Goal: Transaction & Acquisition: Request a Demo

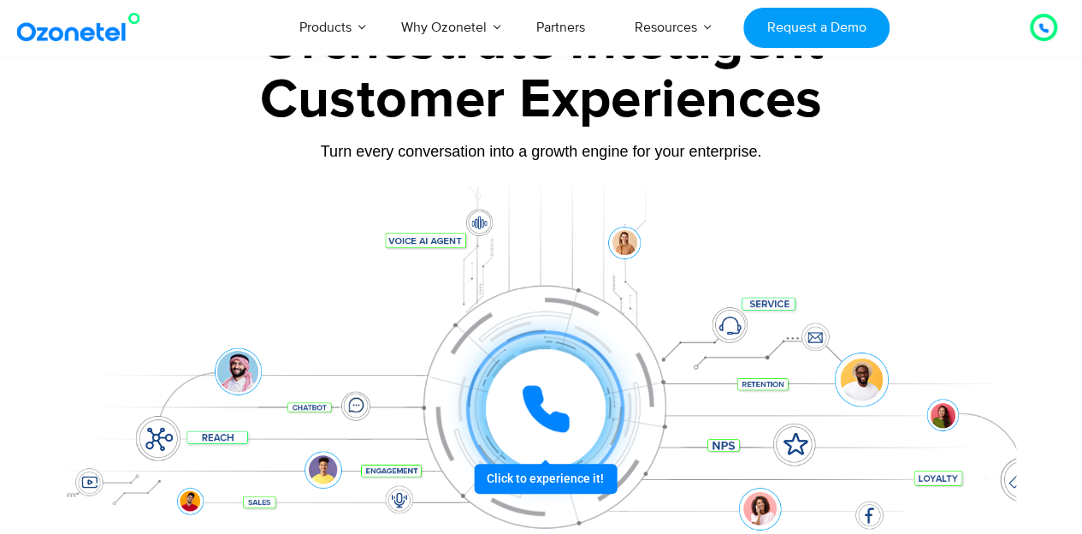
scroll to position [171, 0]
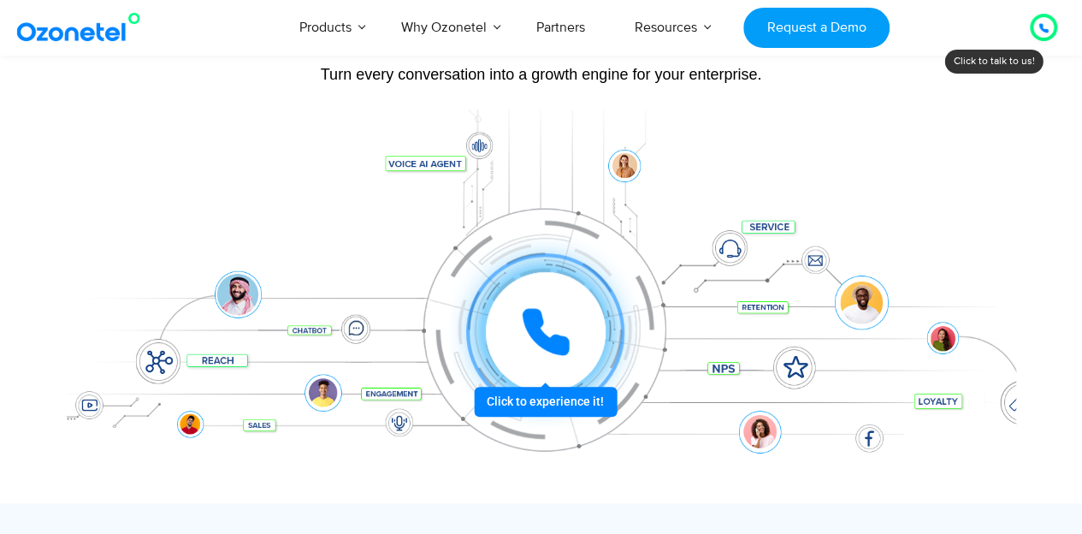
click at [548, 395] on div at bounding box center [545, 332] width 127 height 127
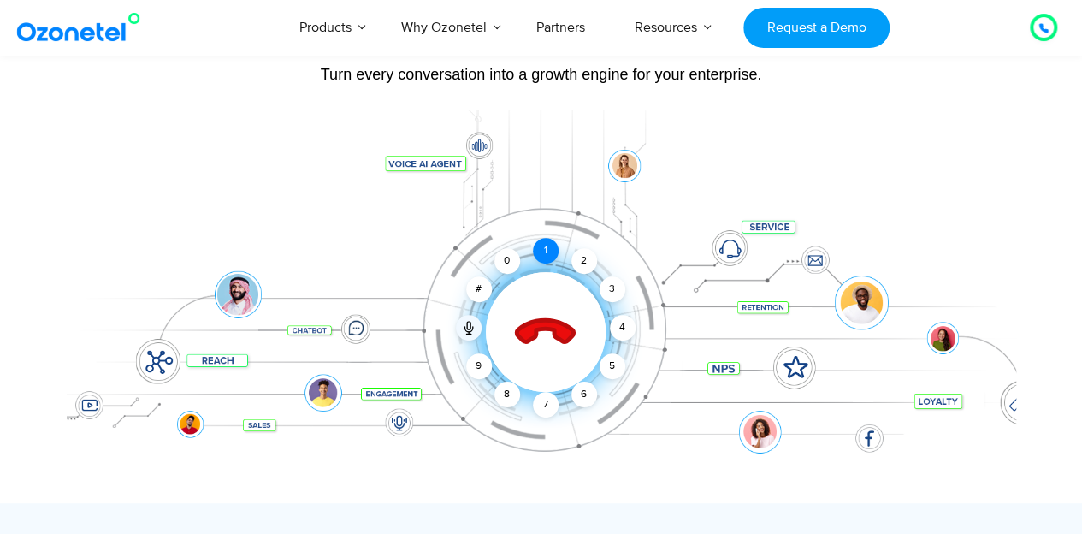
click at [551, 256] on div "1" at bounding box center [546, 251] width 26 height 26
click at [551, 330] on icon at bounding box center [545, 333] width 60 height 60
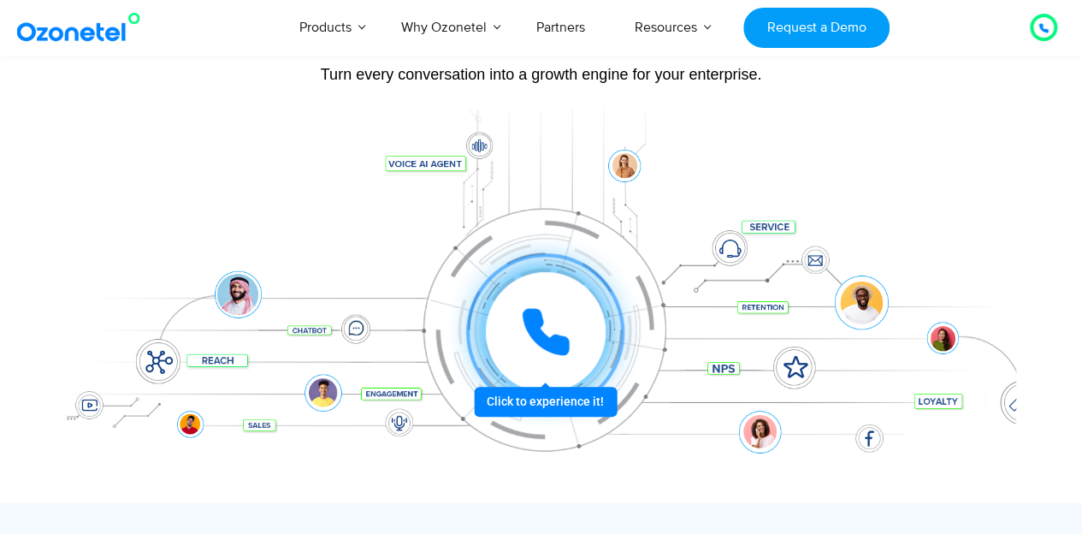
click at [550, 395] on div at bounding box center [546, 332] width 127 height 127
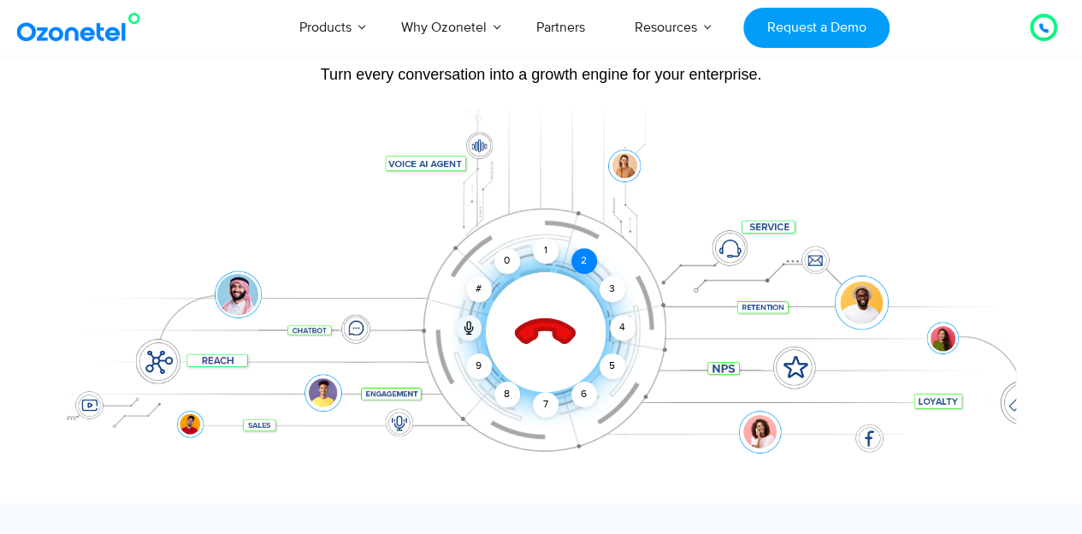
click at [584, 263] on div "2" at bounding box center [585, 261] width 26 height 26
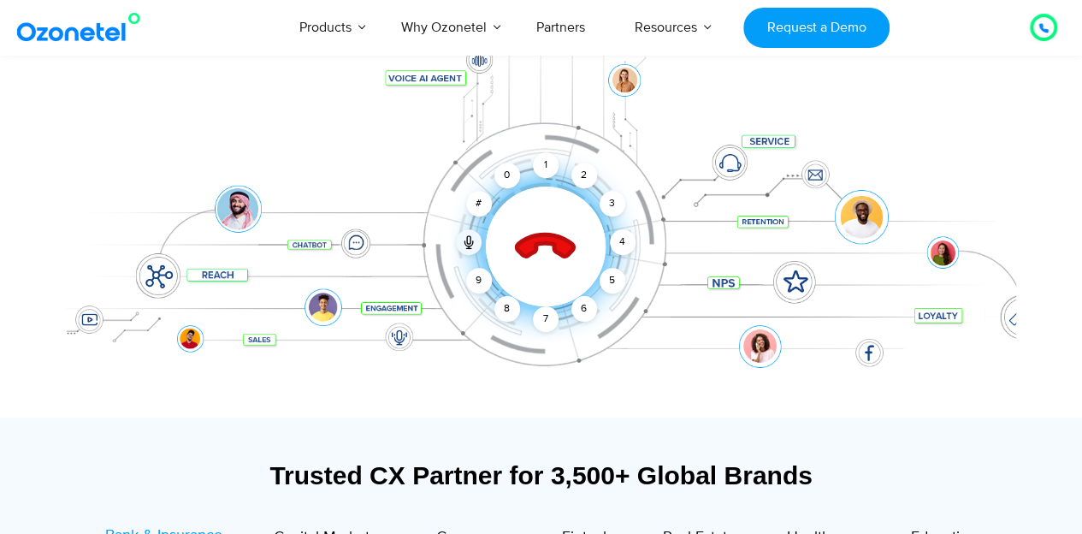
scroll to position [0, 0]
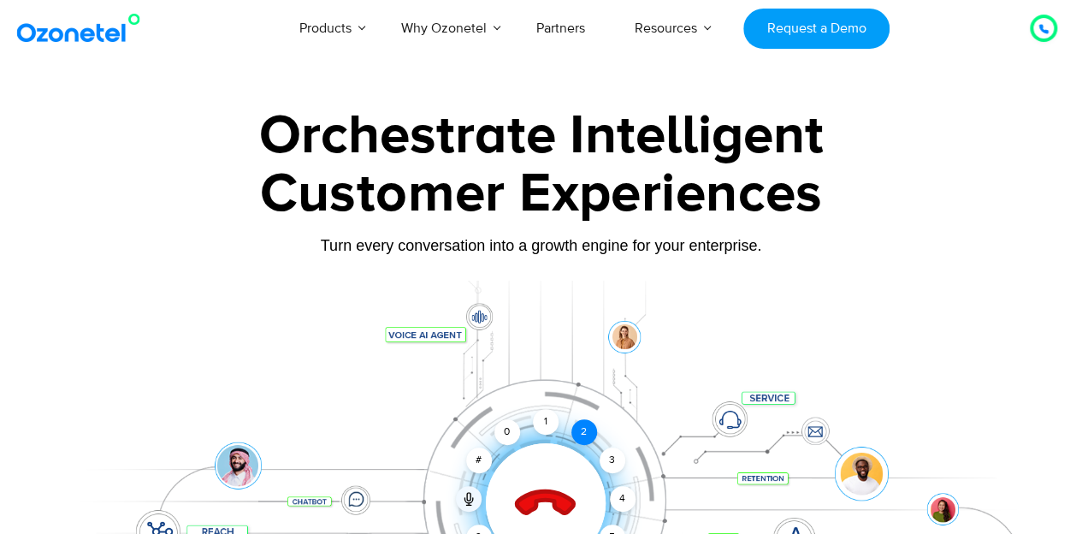
click at [578, 428] on div "2" at bounding box center [585, 432] width 26 height 26
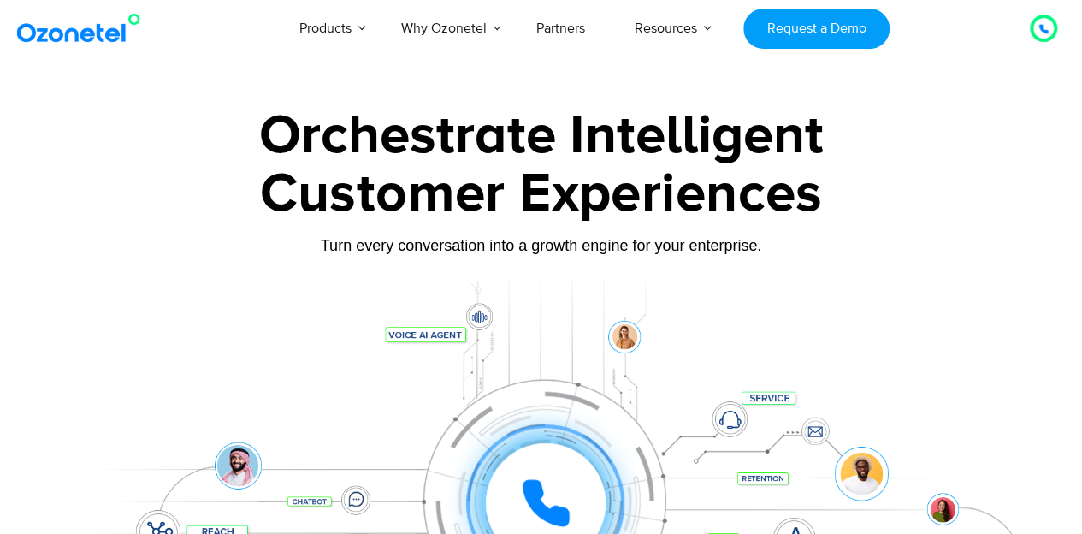
click at [422, 338] on div "Click to experience it! Call ended 1 2 3 4 5 6 7 8 9 # 0" at bounding box center [542, 468] width 950 height 291
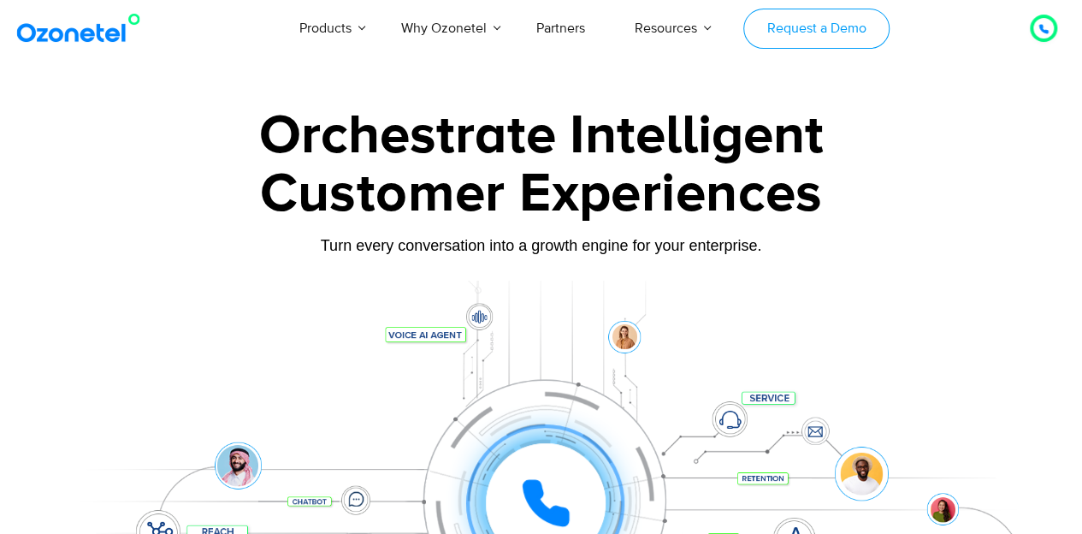
click at [831, 32] on link "Request a Demo" at bounding box center [817, 29] width 146 height 40
